Goal: Information Seeking & Learning: Learn about a topic

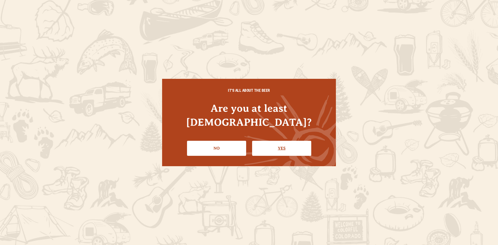
click at [284, 141] on link "Yes" at bounding box center [281, 148] width 59 height 15
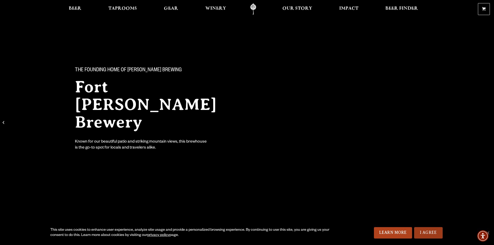
click at [432, 234] on link "I Agree" at bounding box center [428, 232] width 29 height 11
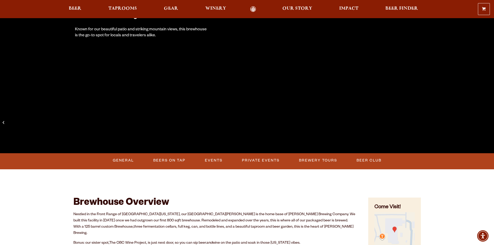
scroll to position [156, 0]
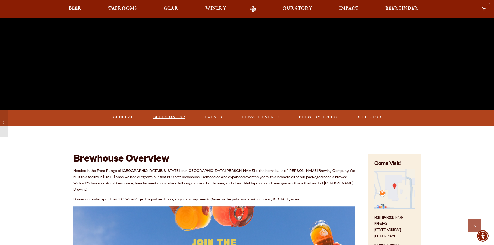
click at [174, 118] on link "Beers on Tap" at bounding box center [169, 117] width 36 height 12
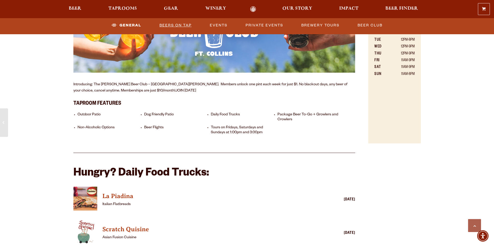
scroll to position [389, 0]
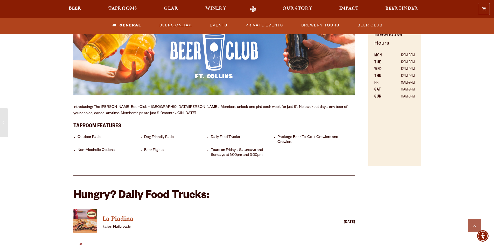
click at [166, 26] on link "Beers on Tap" at bounding box center [175, 25] width 36 height 12
click at [166, 26] on link "Beers on Tap" at bounding box center [171, 25] width 46 height 12
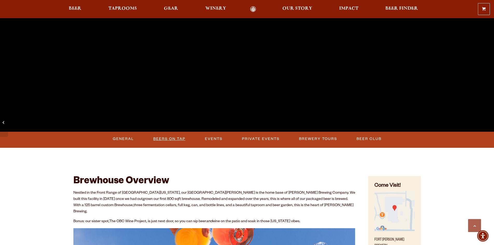
scroll to position [143, 0]
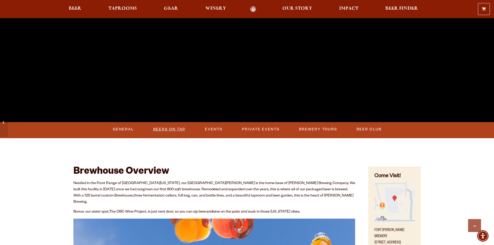
click at [181, 129] on link "Beers on Tap" at bounding box center [169, 129] width 36 height 12
click at [181, 129] on link "Beers on Tap" at bounding box center [171, 129] width 46 height 12
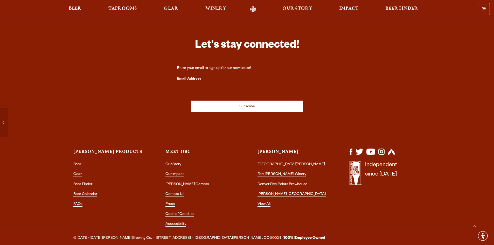
scroll to position [1504, 0]
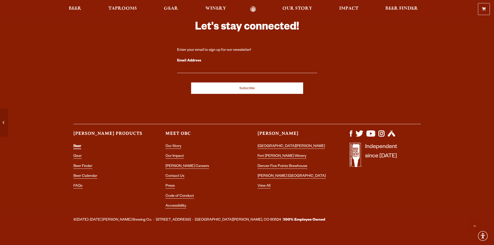
click at [75, 145] on link "Beer" at bounding box center [77, 147] width 8 height 5
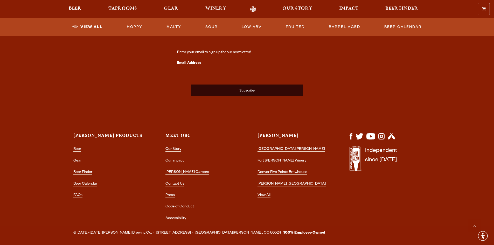
scroll to position [1299, 0]
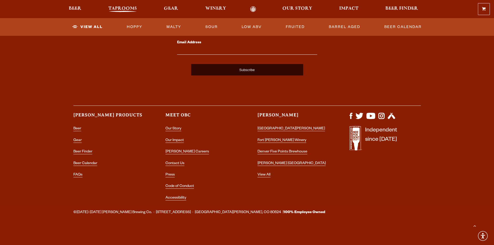
click at [121, 9] on span "Taprooms" at bounding box center [122, 8] width 29 height 4
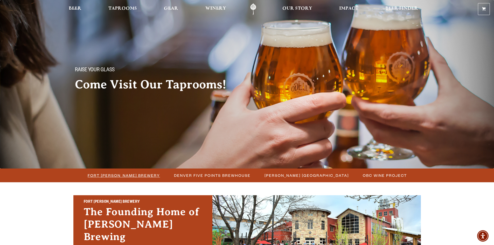
click at [128, 177] on span "Fort Collins Brewery" at bounding box center [124, 176] width 72 height 8
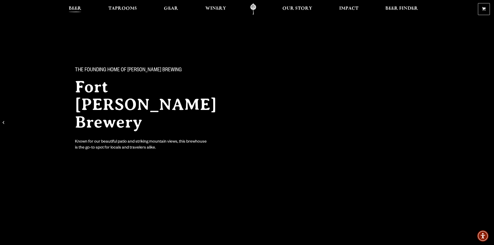
click at [76, 8] on span "Beer" at bounding box center [75, 8] width 13 height 4
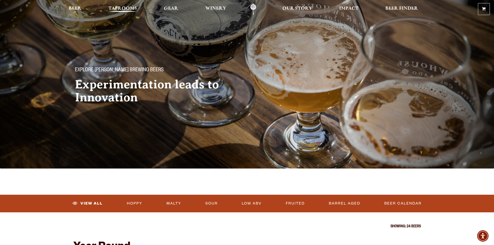
click at [124, 6] on span "Taprooms" at bounding box center [122, 8] width 29 height 4
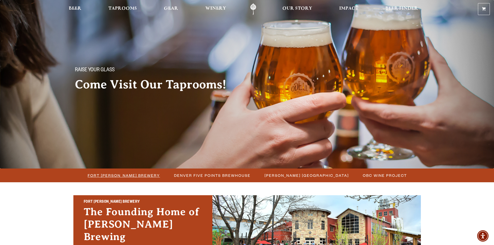
click at [136, 176] on span "Fort [PERSON_NAME] Brewery" at bounding box center [124, 176] width 72 height 8
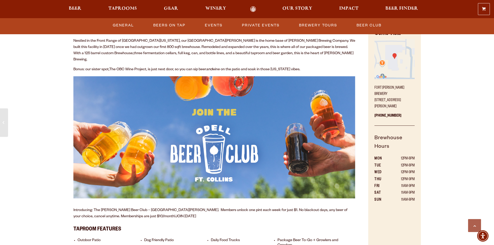
scroll to position [233, 0]
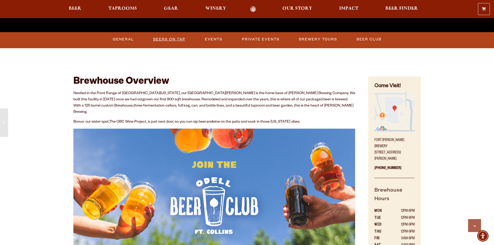
click at [168, 37] on link "Beers on Tap" at bounding box center [169, 39] width 36 height 12
click at [168, 37] on link "Beers on Tap" at bounding box center [171, 39] width 46 height 12
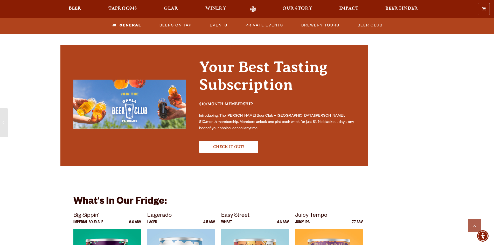
scroll to position [908, 0]
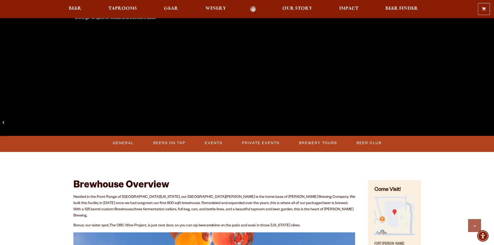
scroll to position [208, 0]
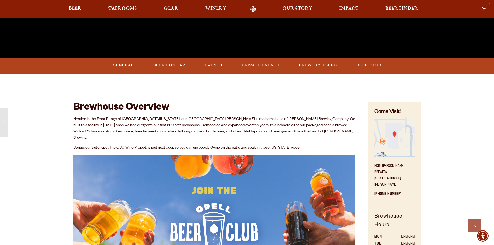
click at [169, 66] on link "Beers on Tap" at bounding box center [169, 65] width 36 height 12
click at [169, 66] on link "Beers on Tap" at bounding box center [171, 65] width 46 height 12
click at [221, 66] on link "Events" at bounding box center [219, 65] width 22 height 12
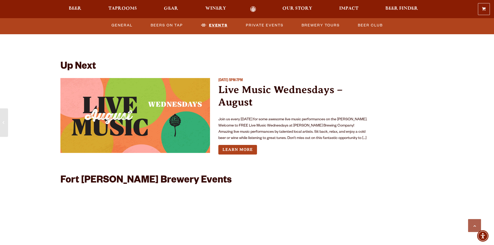
scroll to position [1192, 0]
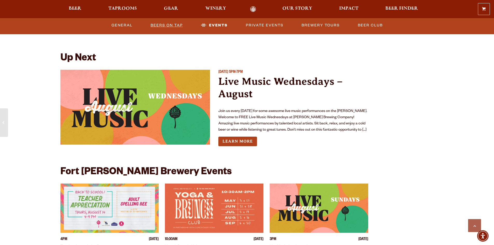
click at [180, 27] on link "Beers on Tap" at bounding box center [167, 25] width 36 height 12
click at [179, 27] on link "Beers on Tap" at bounding box center [171, 25] width 46 height 12
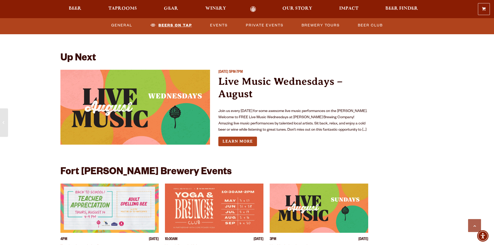
click at [179, 27] on link "Beers on Tap" at bounding box center [171, 25] width 46 height 12
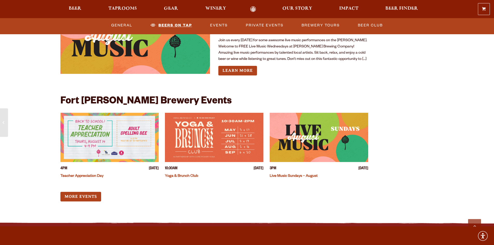
scroll to position [1270, 0]
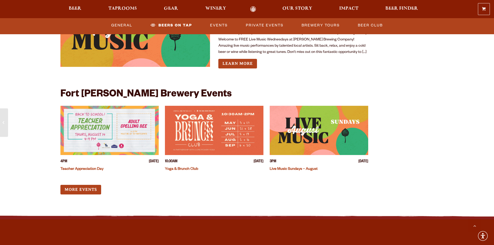
click at [99, 115] on img "View event details" at bounding box center [109, 130] width 99 height 49
